Goal: Information Seeking & Learning: Learn about a topic

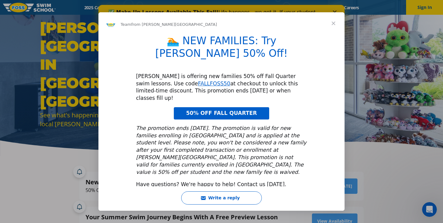
click at [221, 110] on span "50% OFF FALL QUARTER" at bounding box center [221, 113] width 71 height 6
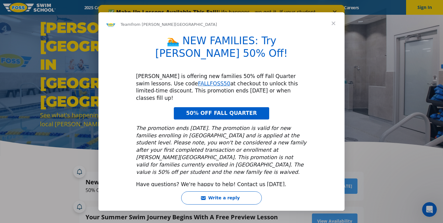
click at [333, 33] on span "Close" at bounding box center [333, 23] width 22 height 22
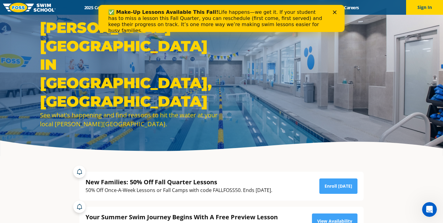
click at [335, 13] on polygon "Close" at bounding box center [335, 12] width 4 height 4
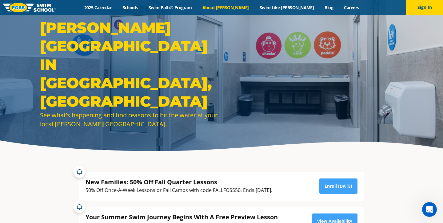
click at [232, 7] on link "About [PERSON_NAME]" at bounding box center [225, 8] width 57 height 6
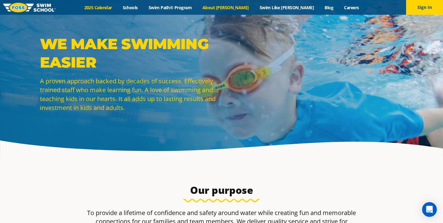
click at [117, 8] on link "2025 Calendar" at bounding box center [98, 8] width 38 height 6
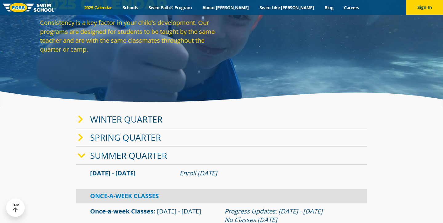
scroll to position [49, 0]
click at [152, 118] on link "Winter Quarter" at bounding box center [126, 120] width 72 height 12
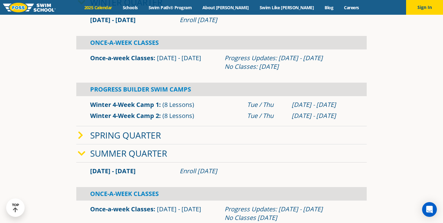
scroll to position [134, 0]
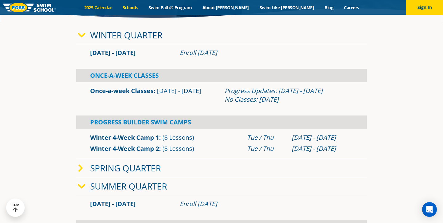
click at [143, 10] on link "Schools" at bounding box center [130, 8] width 26 height 6
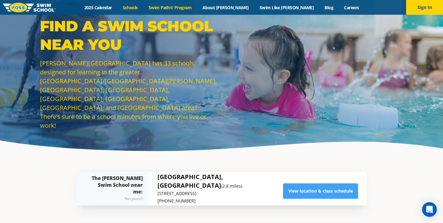
click at [197, 7] on link "Swim Path® Program" at bounding box center [170, 8] width 54 height 6
